Goal: Communication & Community: Answer question/provide support

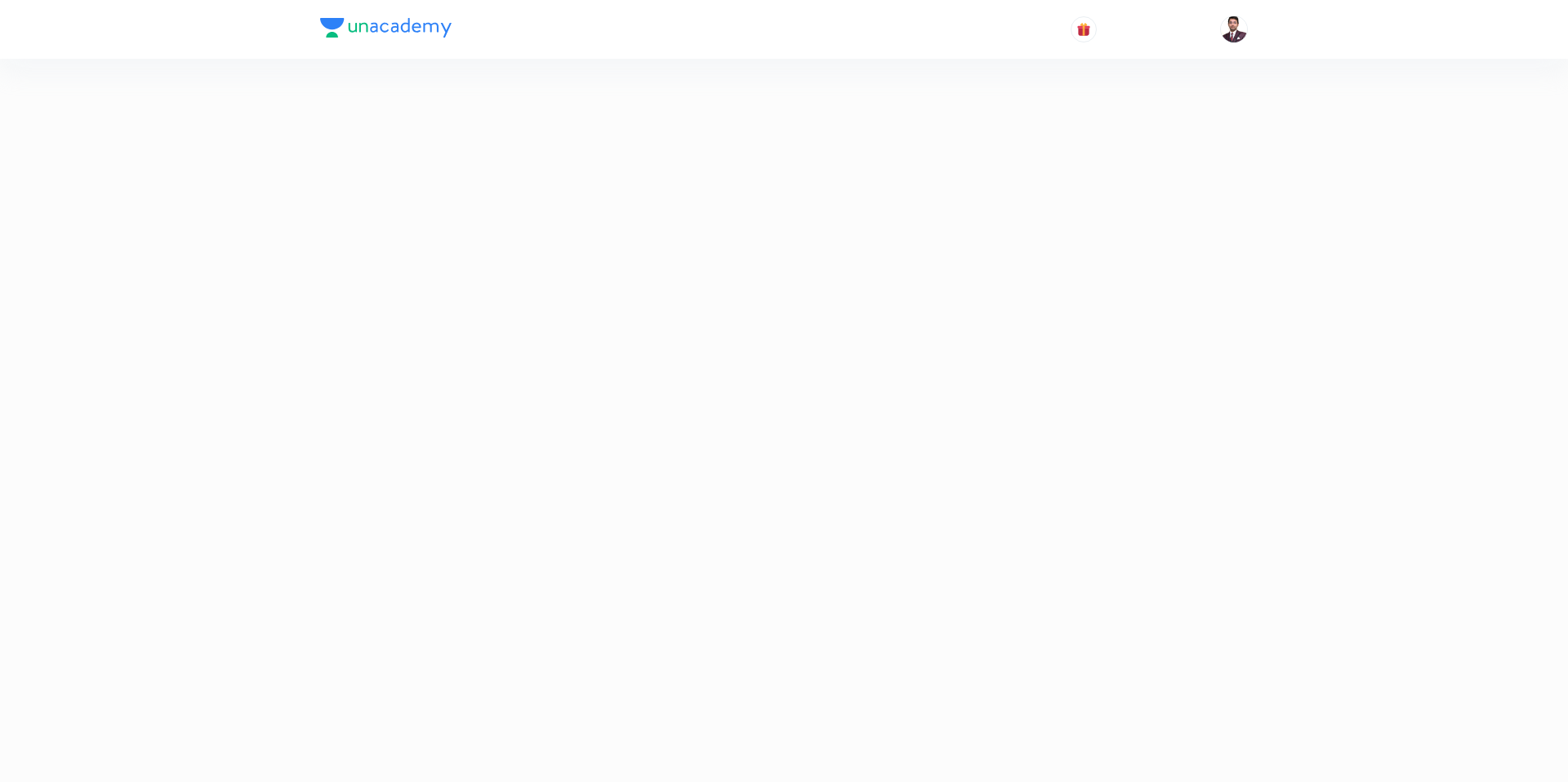
click at [400, 761] on iframe at bounding box center [784, 391] width 1568 height 782
